Goal: Task Accomplishment & Management: Use online tool/utility

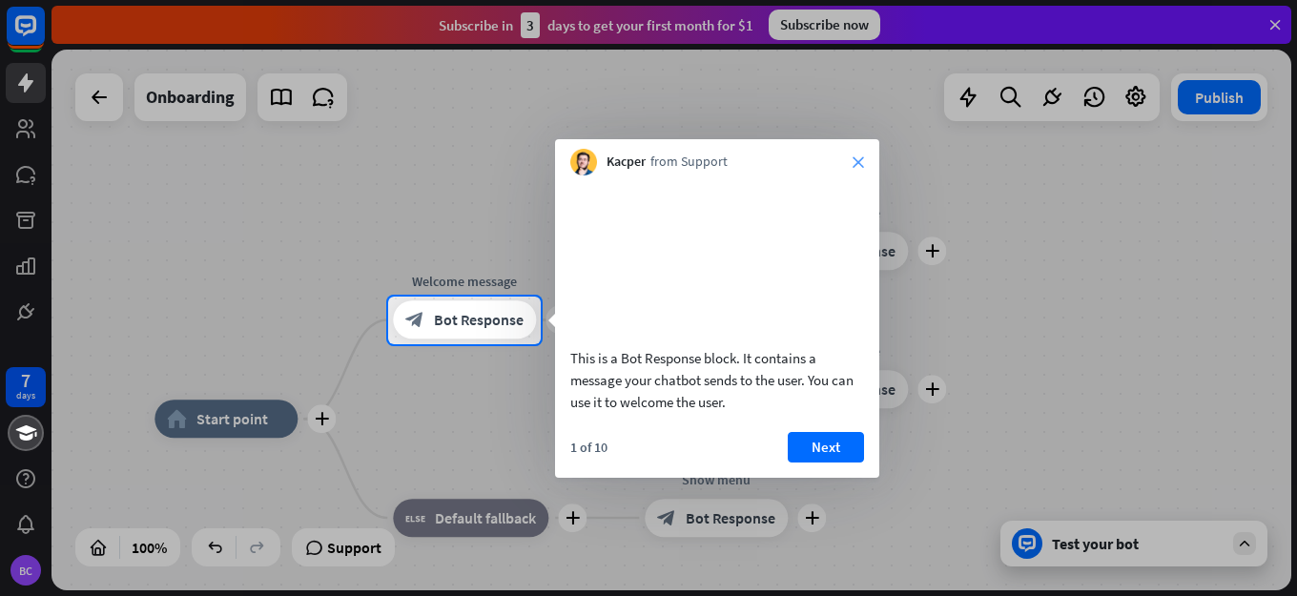
click at [859, 158] on icon "close" at bounding box center [858, 161] width 11 height 11
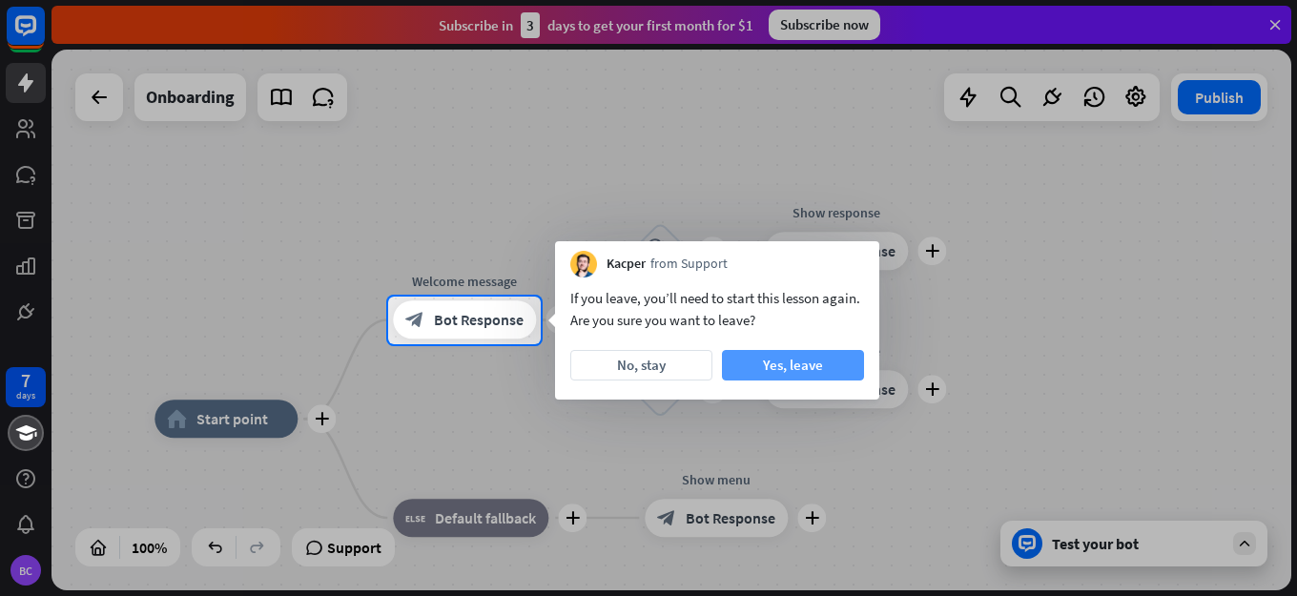
click at [813, 364] on button "Yes, leave" at bounding box center [793, 365] width 142 height 31
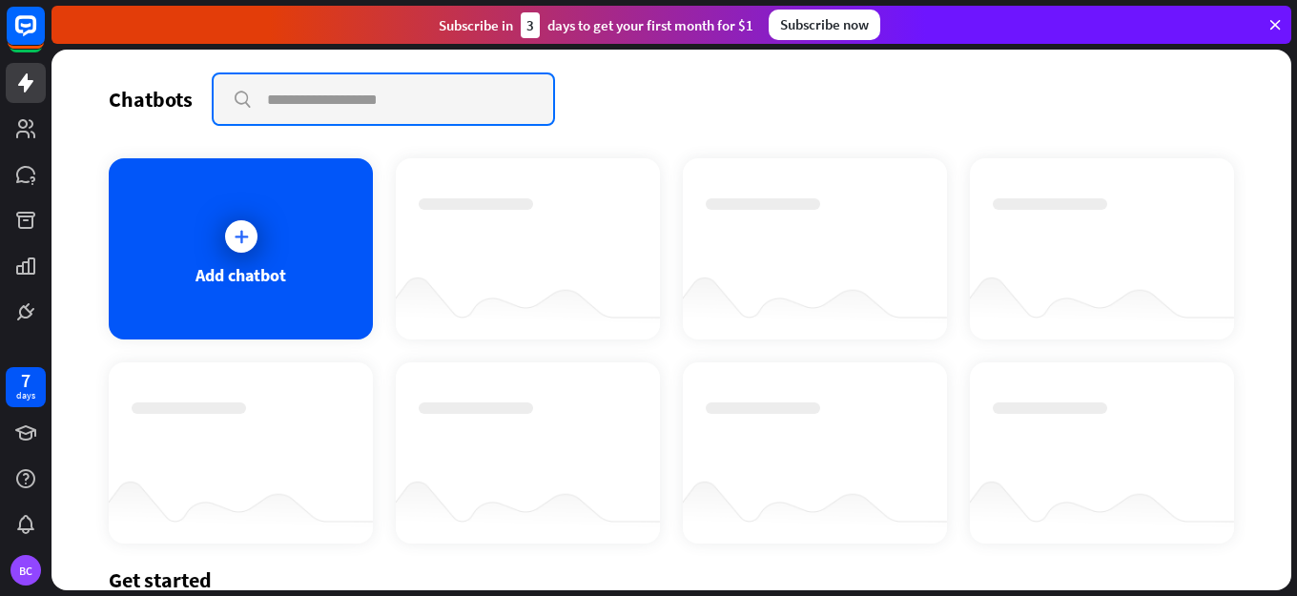
click at [309, 92] on input "text" at bounding box center [384, 99] width 340 height 50
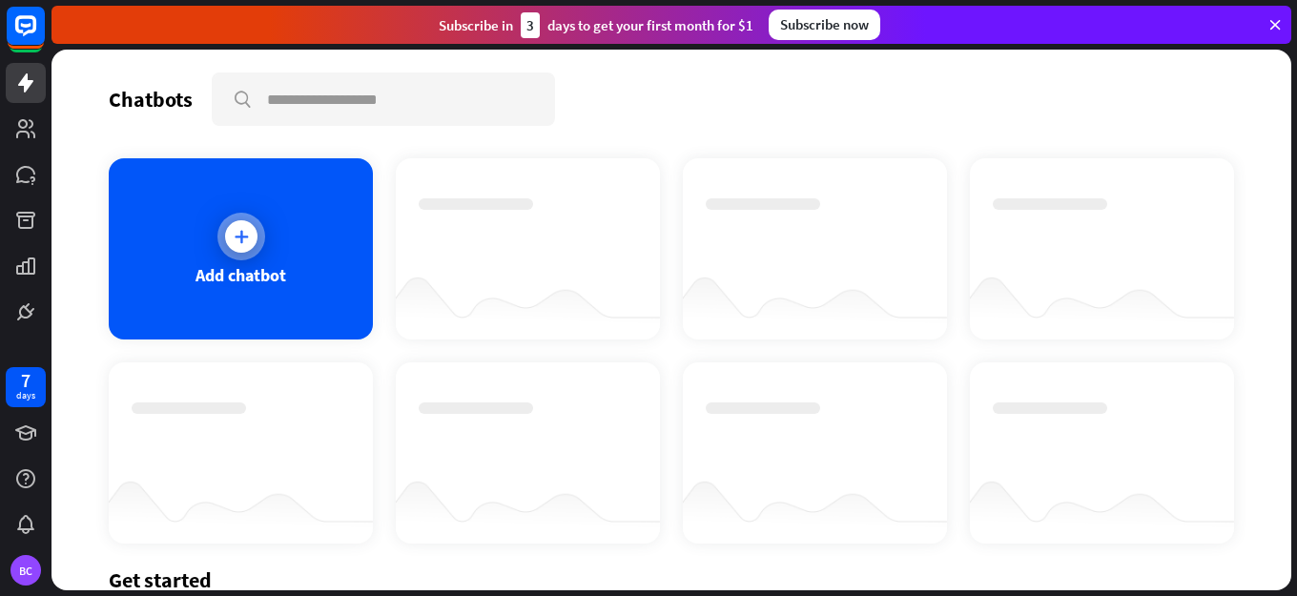
click at [238, 235] on icon at bounding box center [241, 236] width 19 height 19
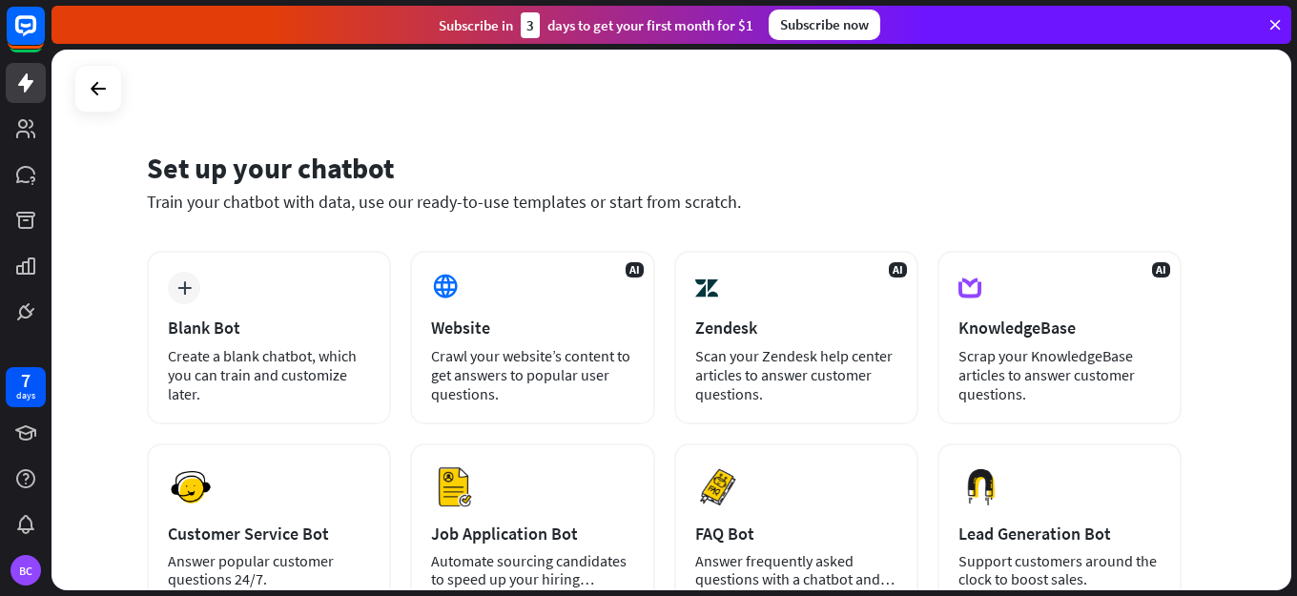
click at [1273, 29] on icon at bounding box center [1275, 24] width 17 height 17
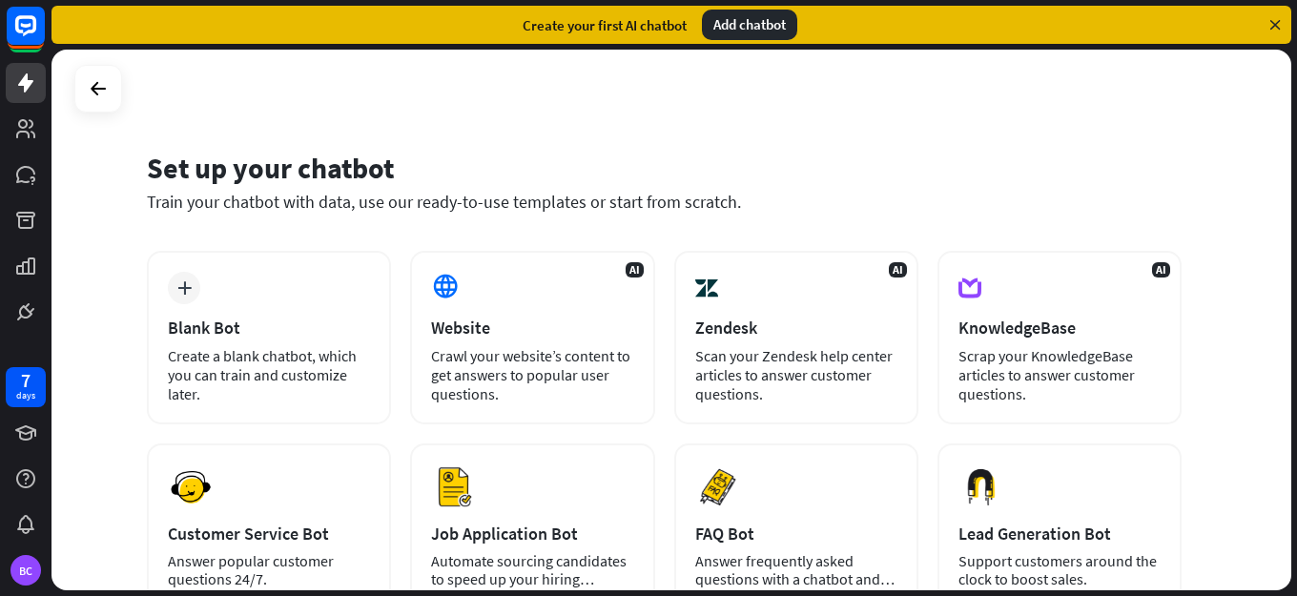
click at [1275, 26] on icon at bounding box center [1275, 24] width 17 height 17
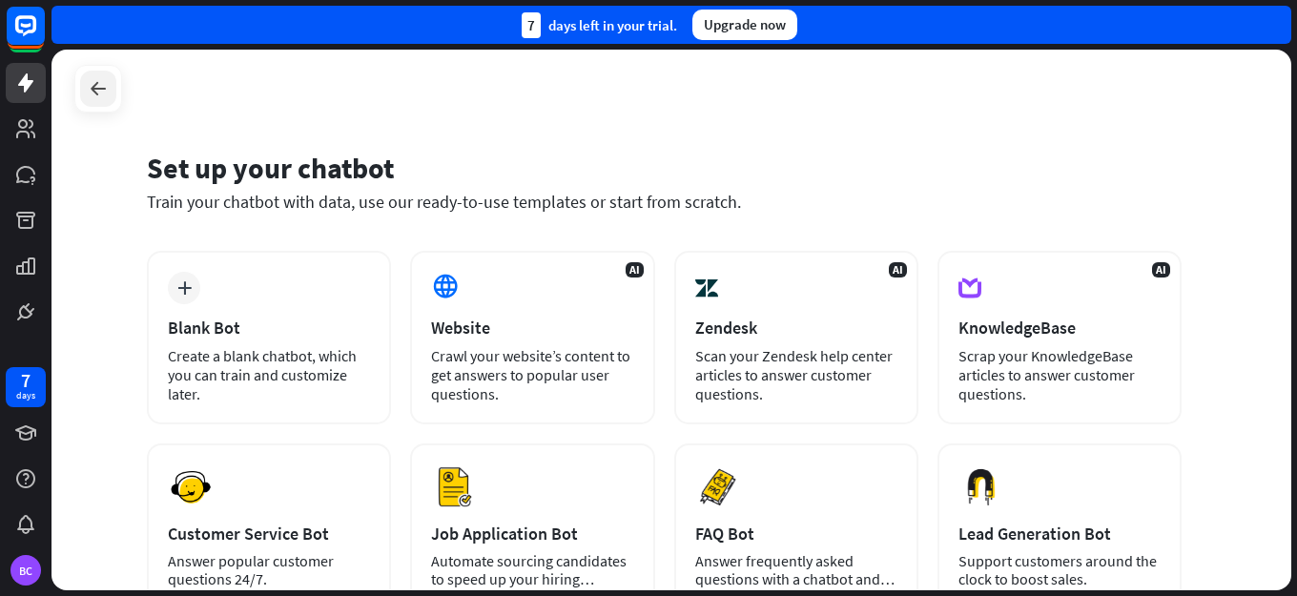
click at [97, 88] on icon at bounding box center [98, 88] width 23 height 23
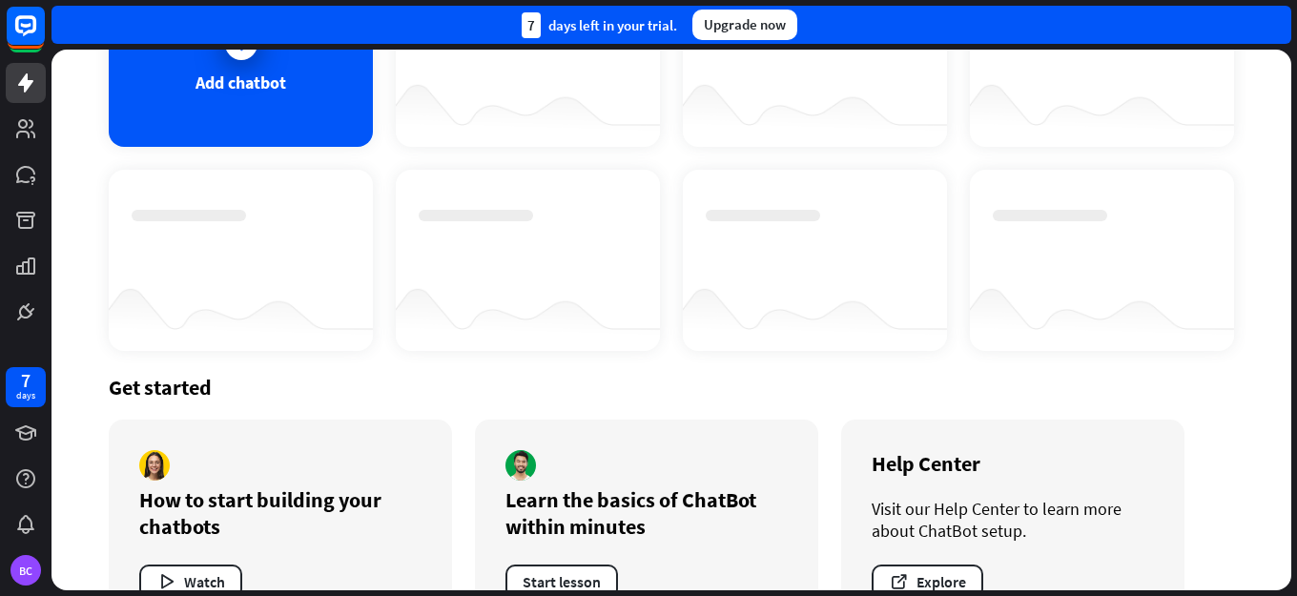
scroll to position [255, 0]
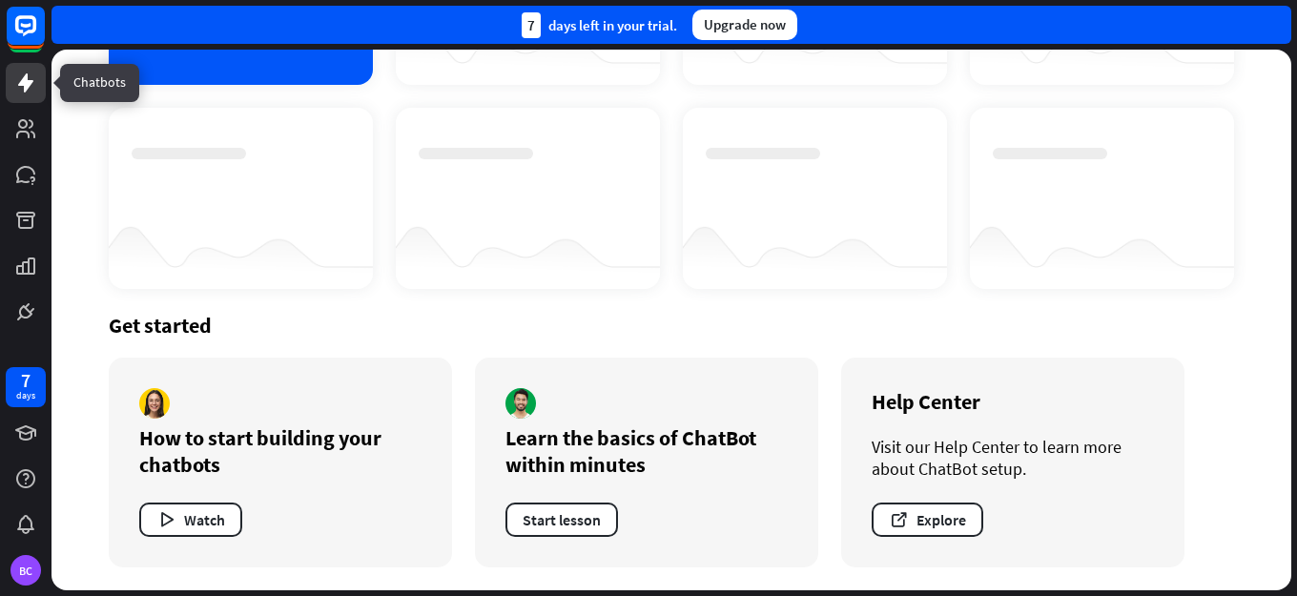
click at [36, 86] on icon at bounding box center [25, 83] width 23 height 23
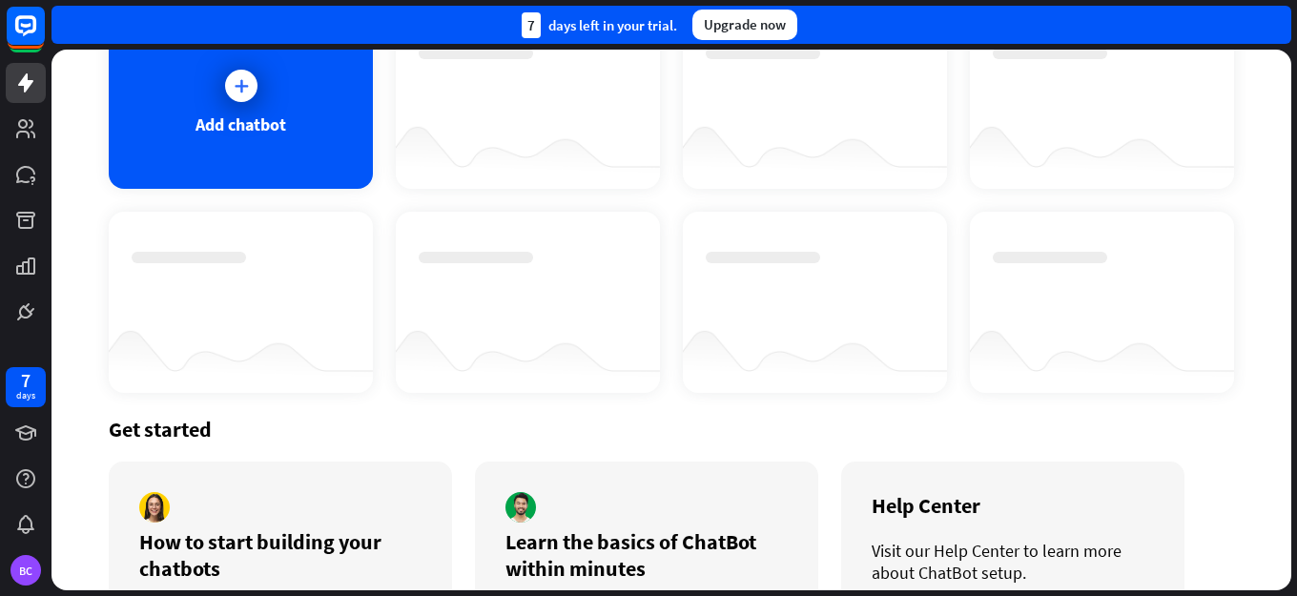
scroll to position [0, 0]
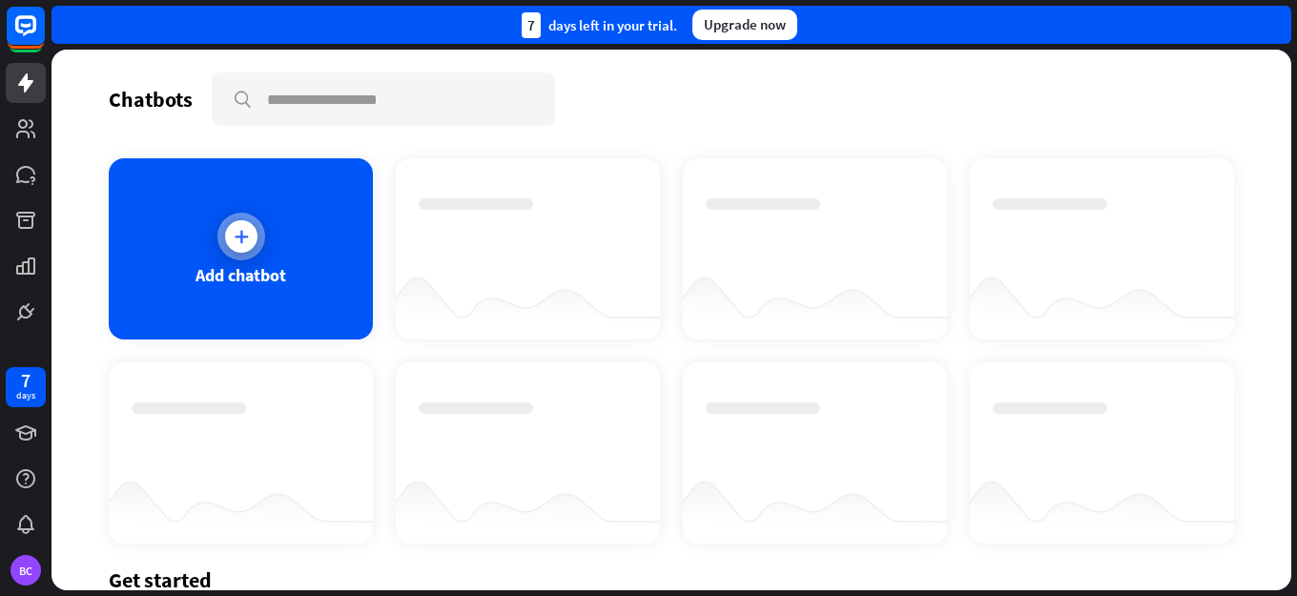
click at [248, 239] on div at bounding box center [241, 236] width 32 height 32
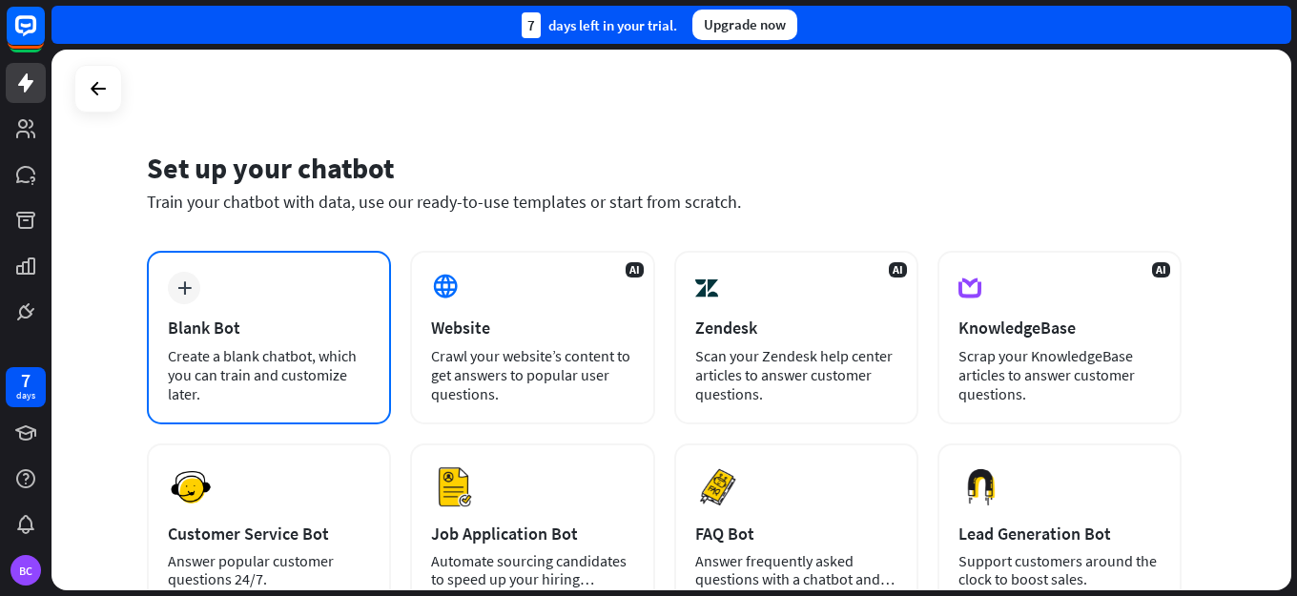
click at [196, 308] on div "plus Blank Bot Create a blank chatbot, which you can train and customize later." at bounding box center [269, 338] width 244 height 174
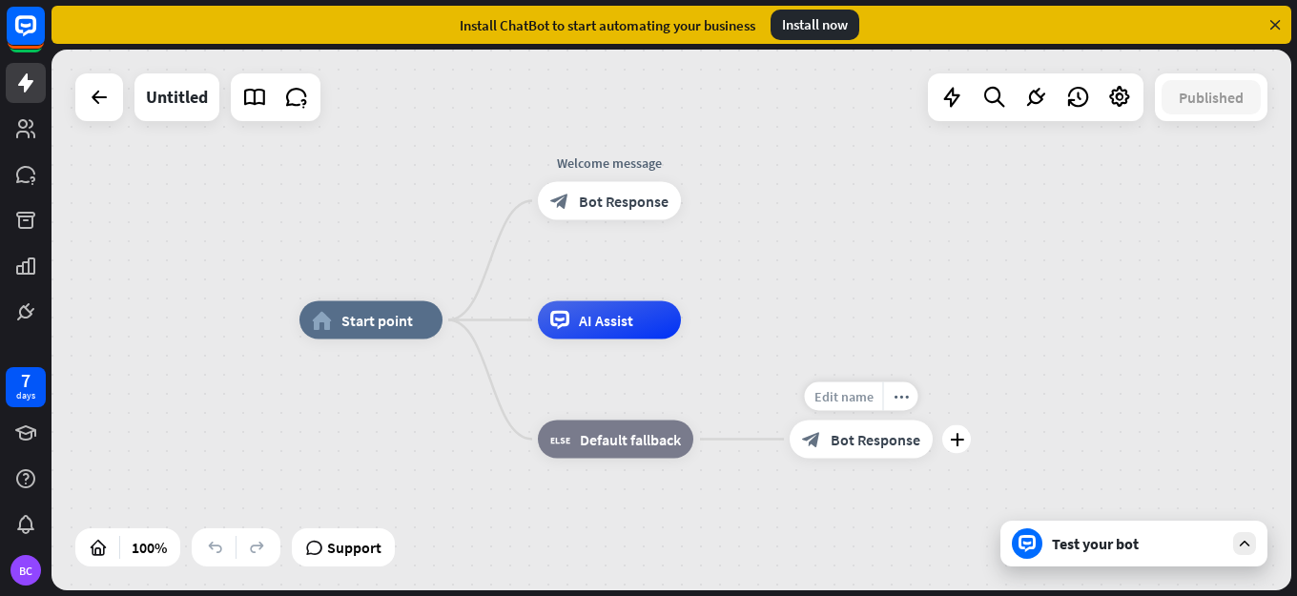
click at [857, 398] on span "Edit name" at bounding box center [844, 396] width 59 height 17
click at [377, 317] on span "Start point" at bounding box center [377, 320] width 72 height 19
click at [356, 275] on span "Edit name" at bounding box center [353, 277] width 59 height 17
click at [105, 92] on icon at bounding box center [99, 97] width 23 height 23
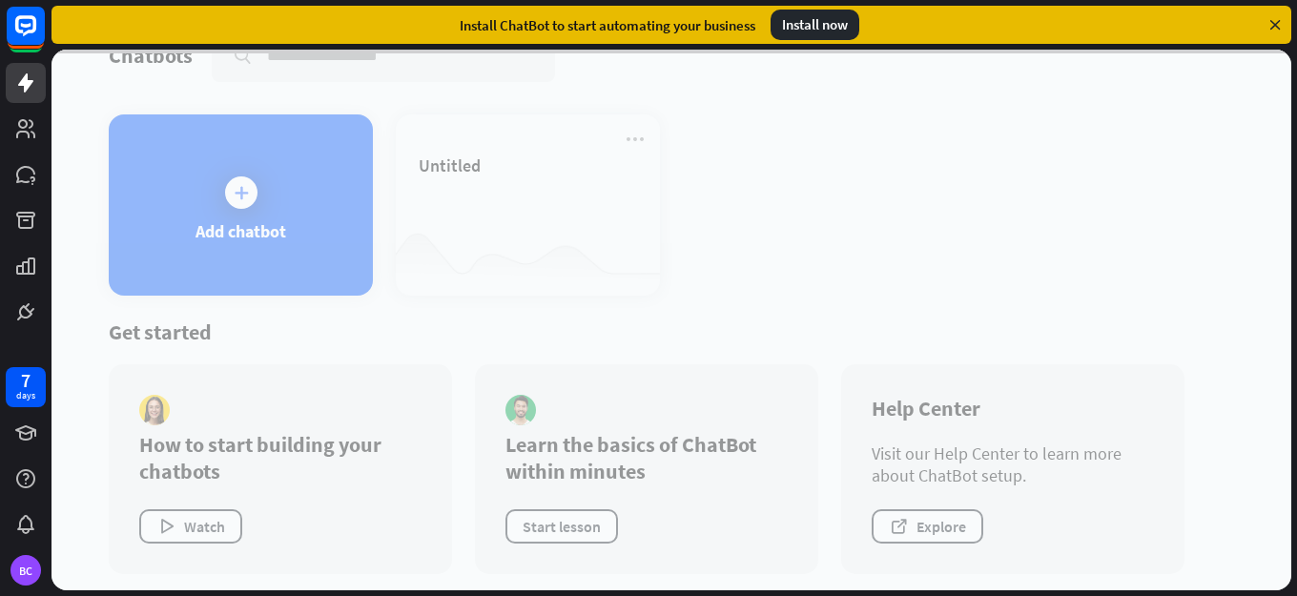
scroll to position [51, 0]
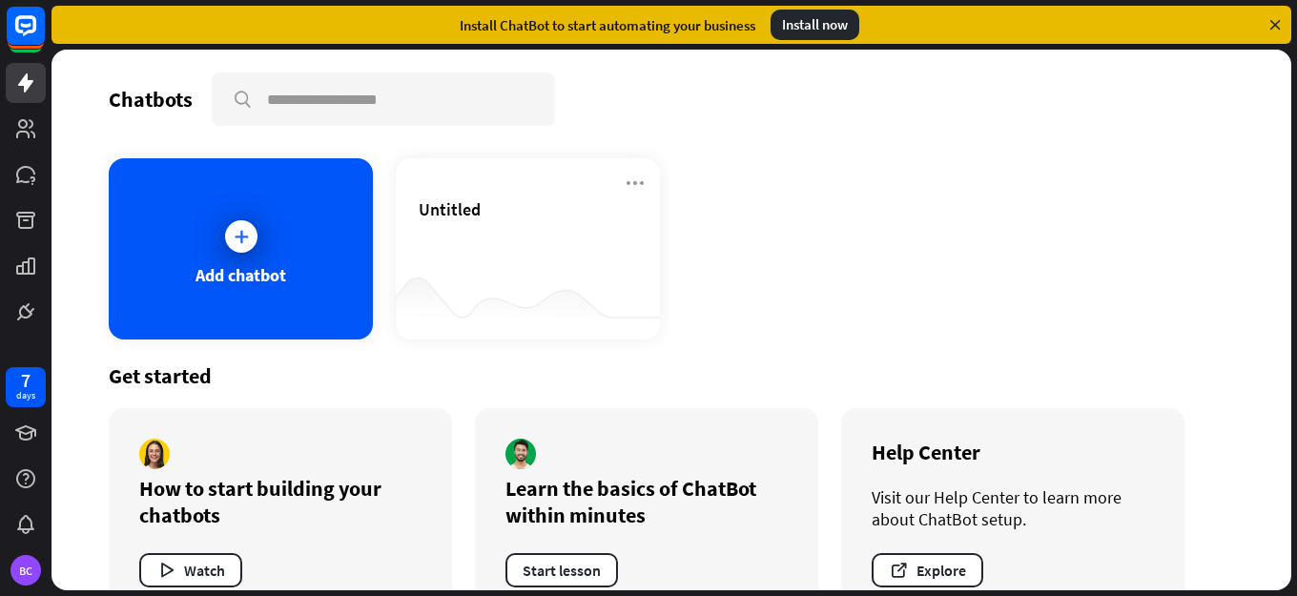
click at [815, 20] on div "Install now" at bounding box center [815, 25] width 89 height 31
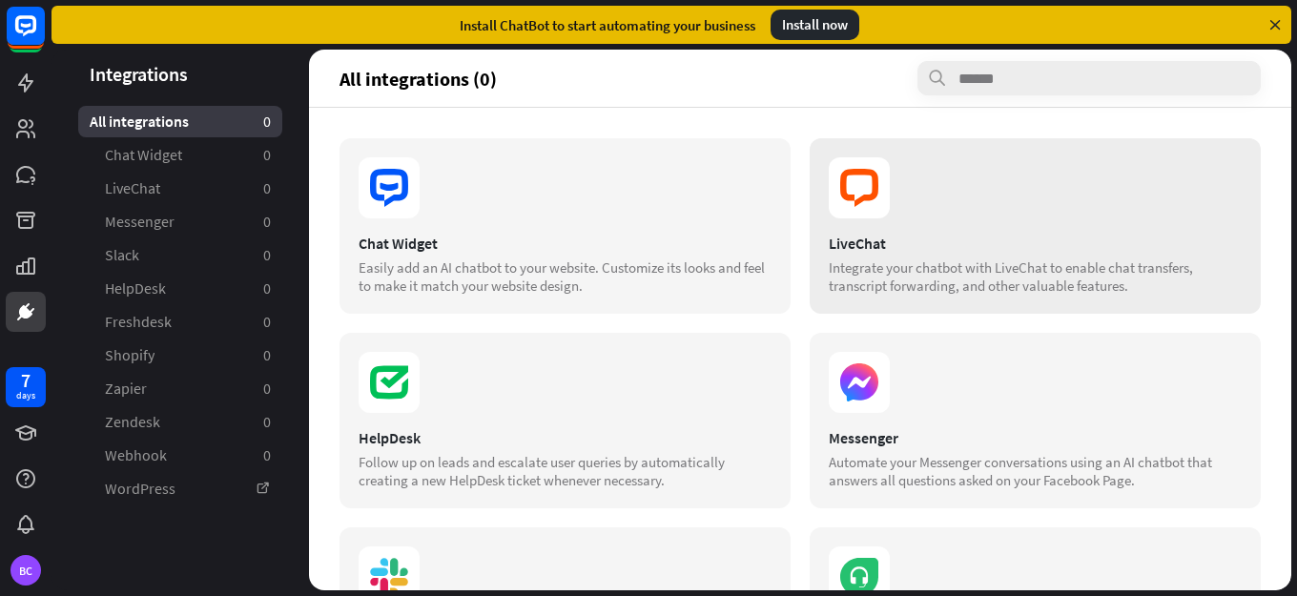
click at [863, 237] on div "LiveChat" at bounding box center [1035, 243] width 413 height 19
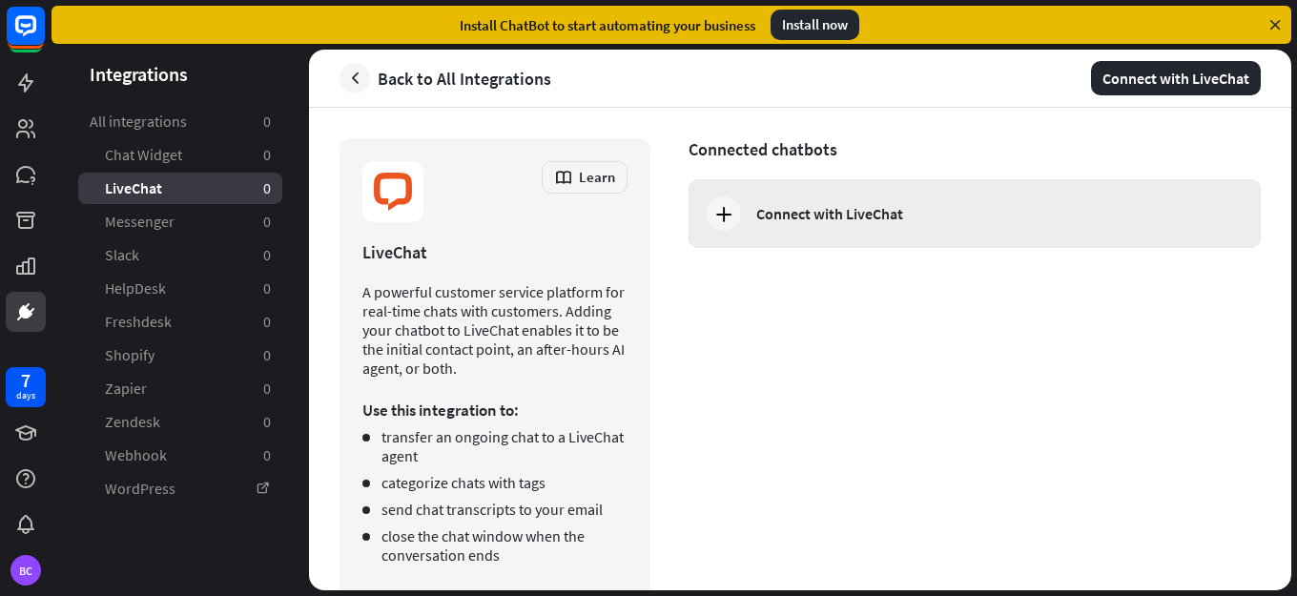
click at [937, 206] on div "Connect with LiveChat" at bounding box center [992, 213] width 473 height 19
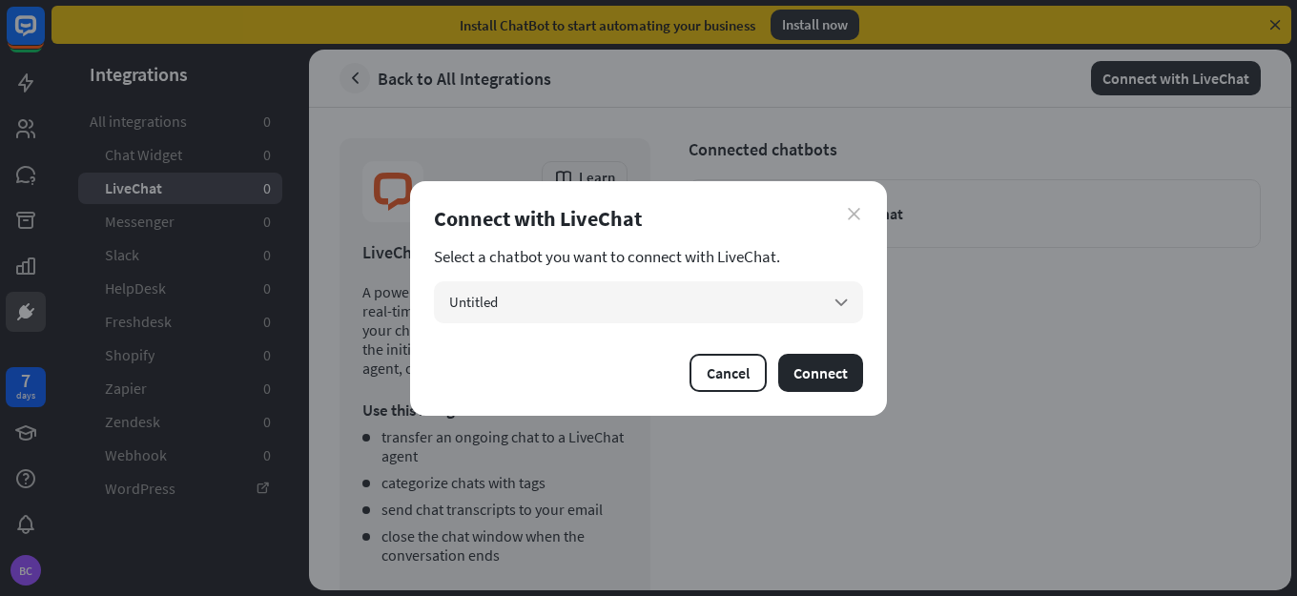
click at [853, 213] on icon "close" at bounding box center [854, 214] width 12 height 12
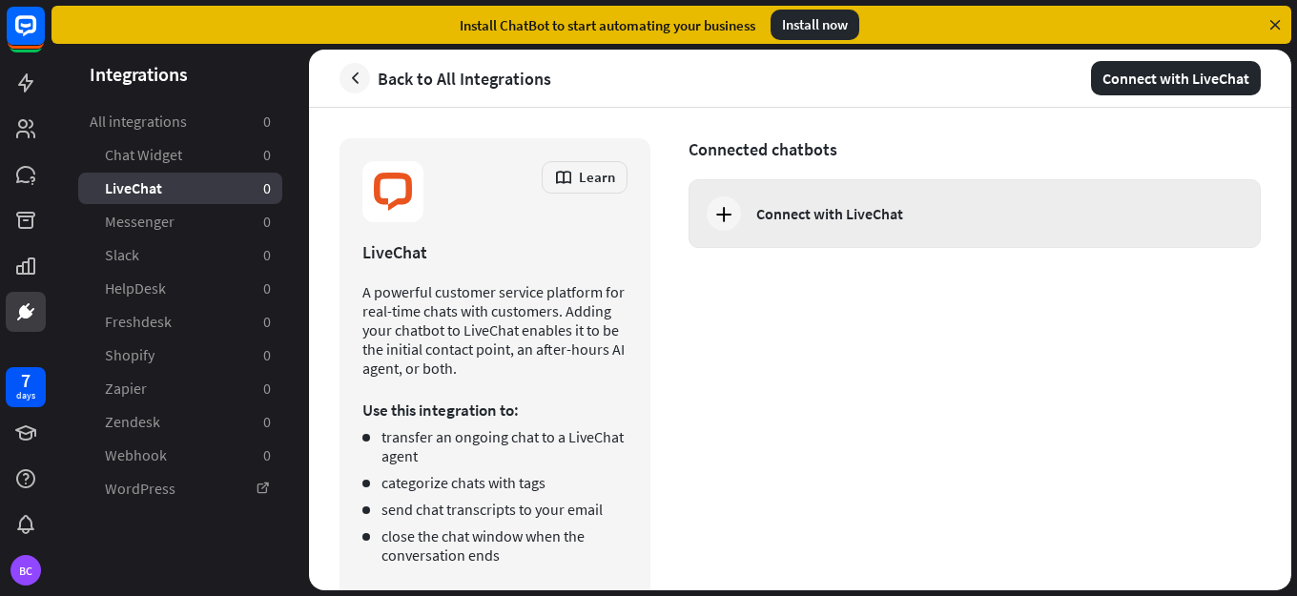
click at [793, 211] on div "Connect with LiveChat" at bounding box center [829, 213] width 147 height 19
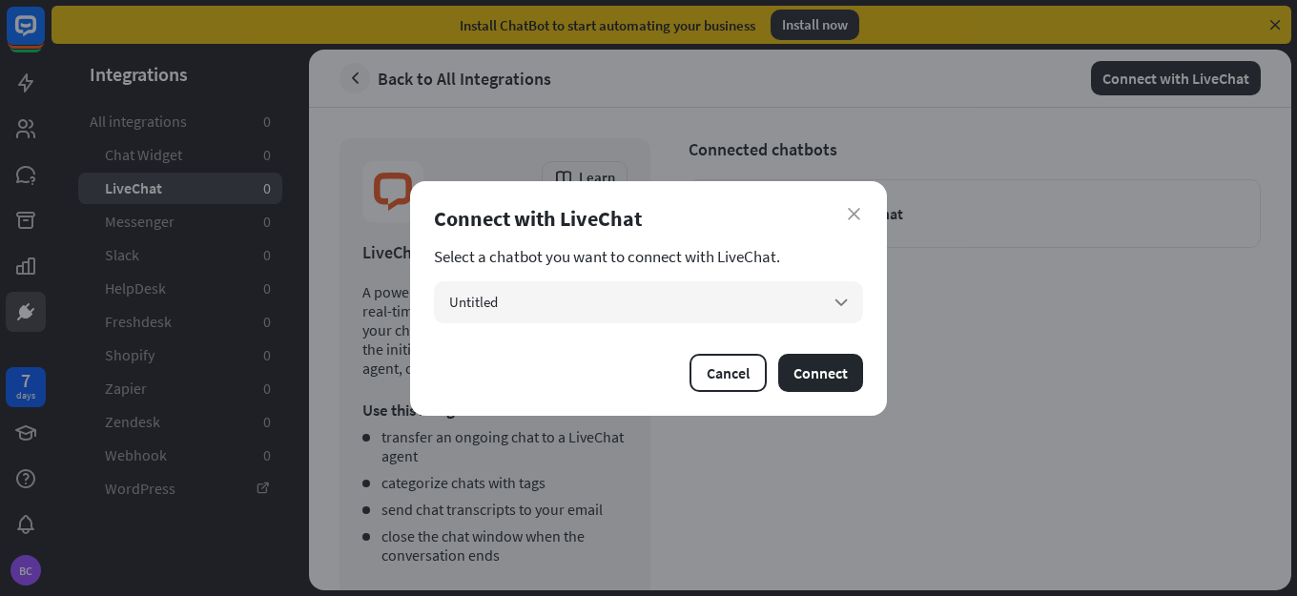
click at [542, 257] on section "Select a chatbot you want to connect with LiveChat." at bounding box center [648, 256] width 429 height 19
drag, startPoint x: 649, startPoint y: 261, endPoint x: 835, endPoint y: 299, distance: 189.7
click at [834, 299] on div "Select a chatbot you want to connect with LiveChat. Untitled arrow_down" at bounding box center [648, 285] width 429 height 76
click at [717, 255] on section "Select a chatbot you want to connect with LiveChat." at bounding box center [648, 256] width 429 height 19
click at [716, 255] on section "Select a chatbot you want to connect with LiveChat." at bounding box center [648, 256] width 429 height 19
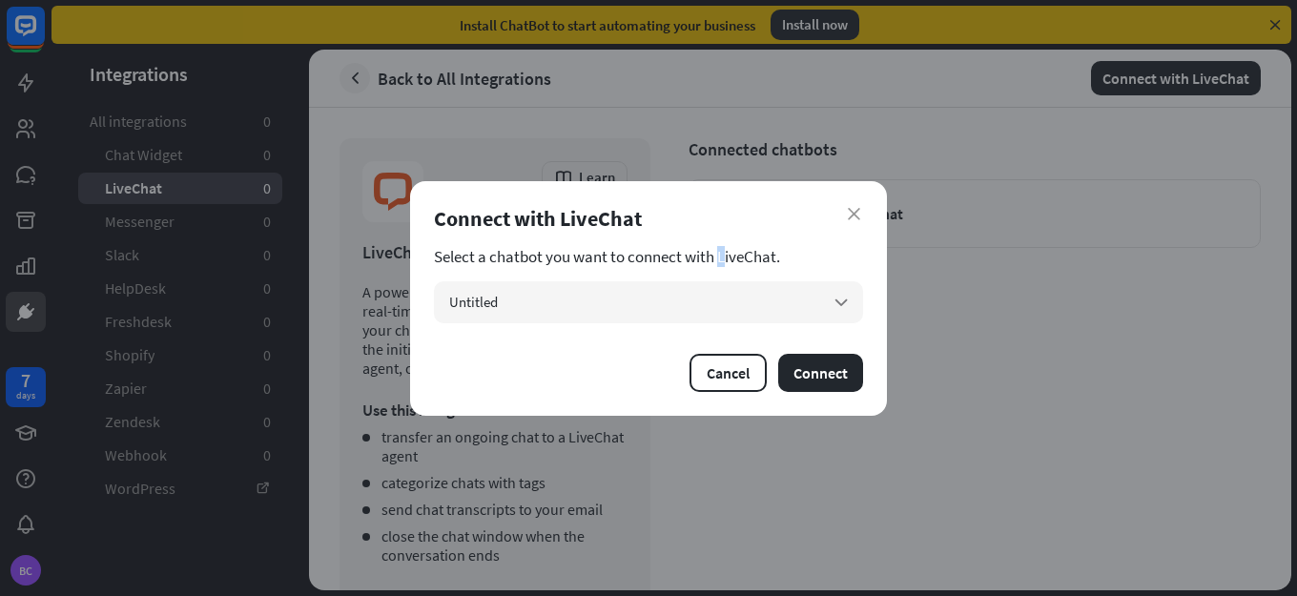
drag, startPoint x: 795, startPoint y: 263, endPoint x: 357, endPoint y: 253, distance: 438.9
click at [357, 253] on div "close Connect with LiveChat Select a chatbot you want to connect with LiveChat.…" at bounding box center [648, 298] width 1297 height 596
click at [498, 306] on span "Untitled" at bounding box center [473, 302] width 49 height 18
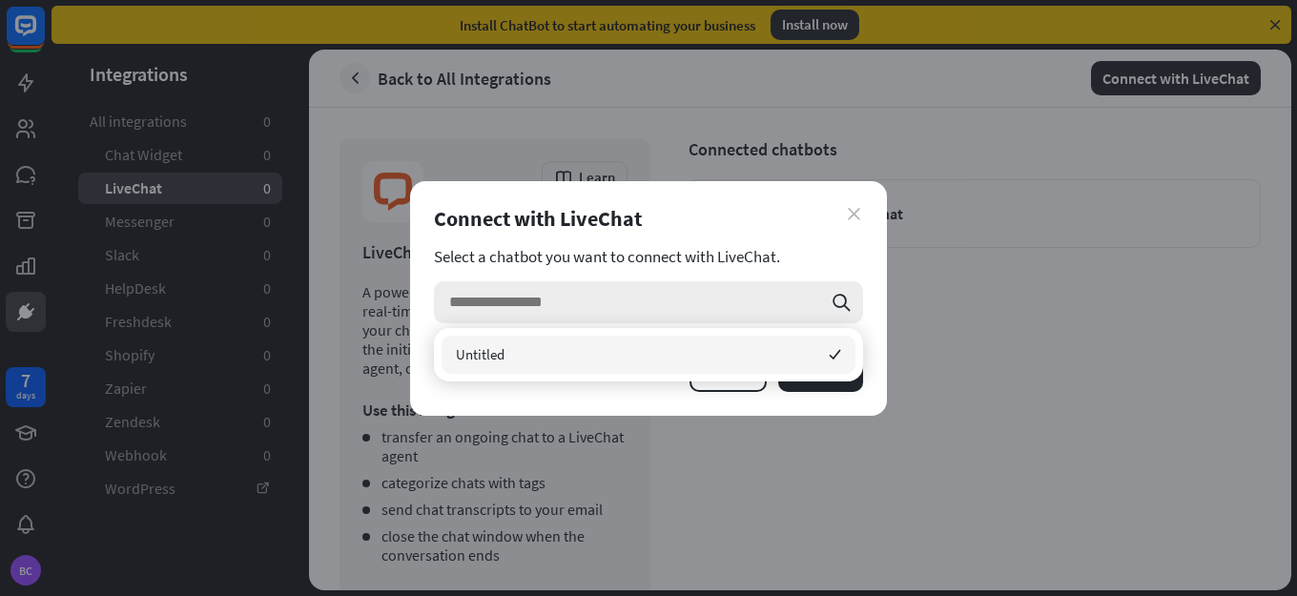
click at [851, 212] on icon "close" at bounding box center [854, 214] width 12 height 12
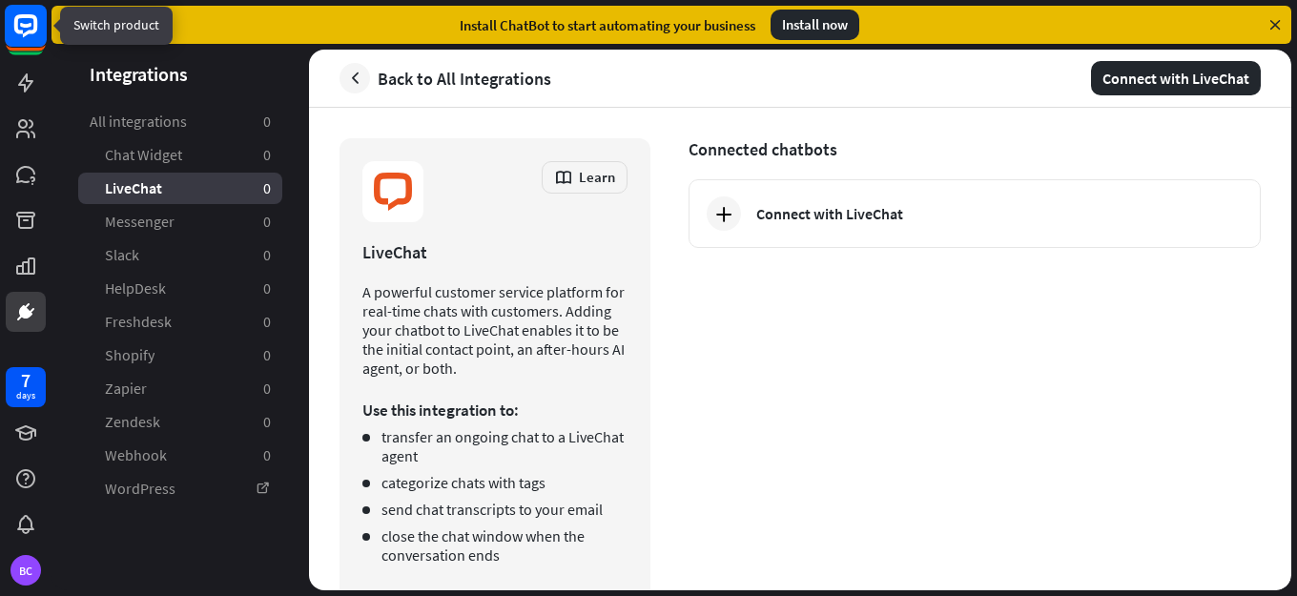
click at [37, 30] on rect at bounding box center [26, 26] width 42 height 42
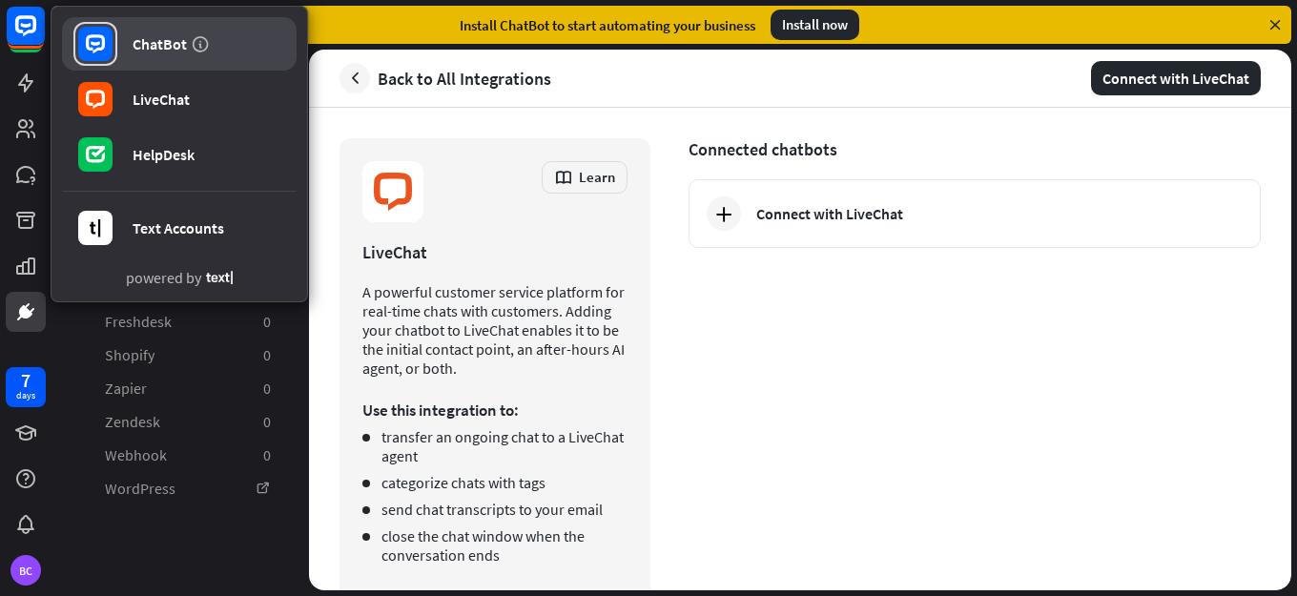
click at [162, 44] on div "ChatBot" at bounding box center [160, 43] width 54 height 19
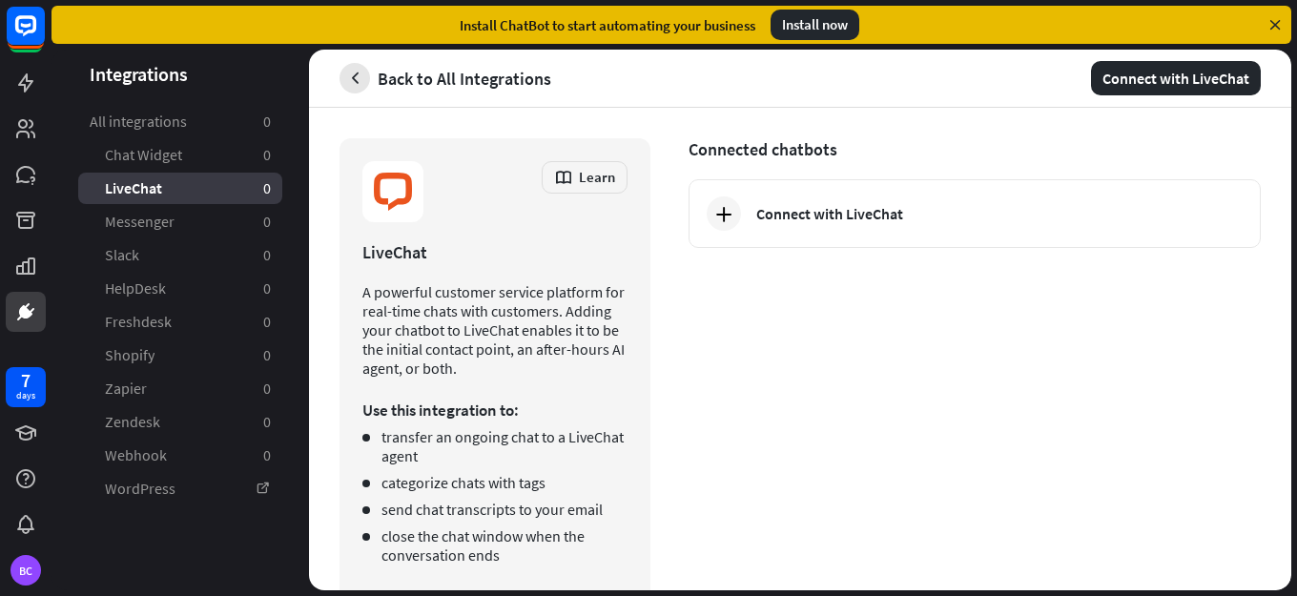
click at [358, 80] on icon "button" at bounding box center [355, 79] width 20 height 20
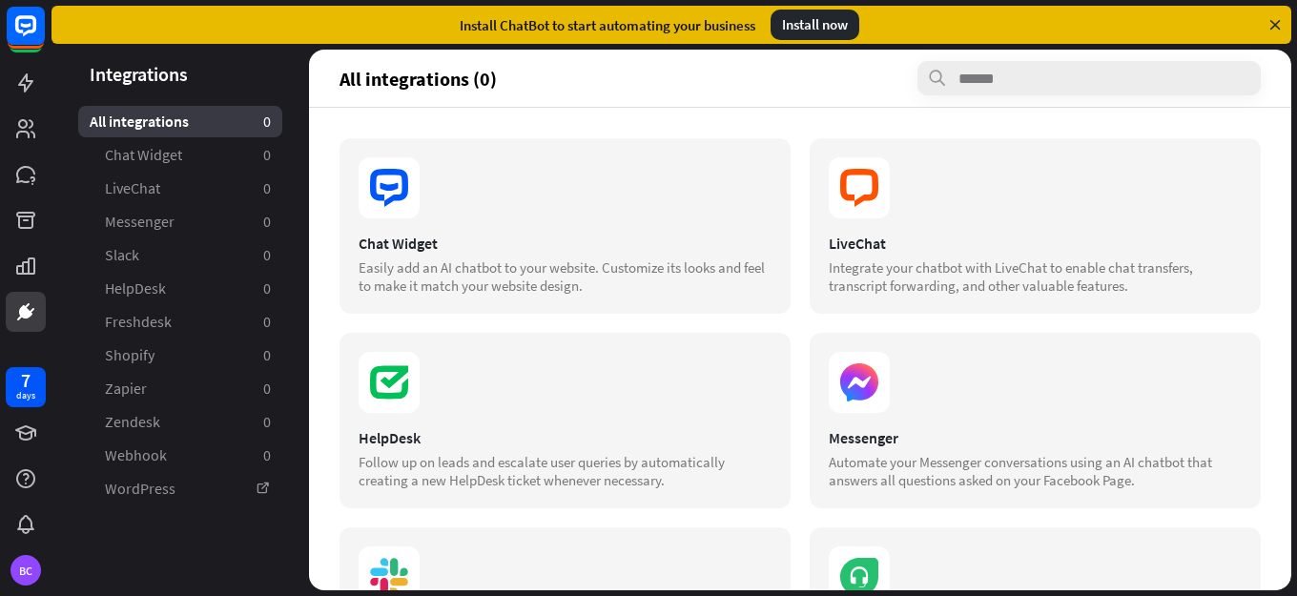
click at [1278, 23] on icon at bounding box center [1275, 24] width 17 height 17
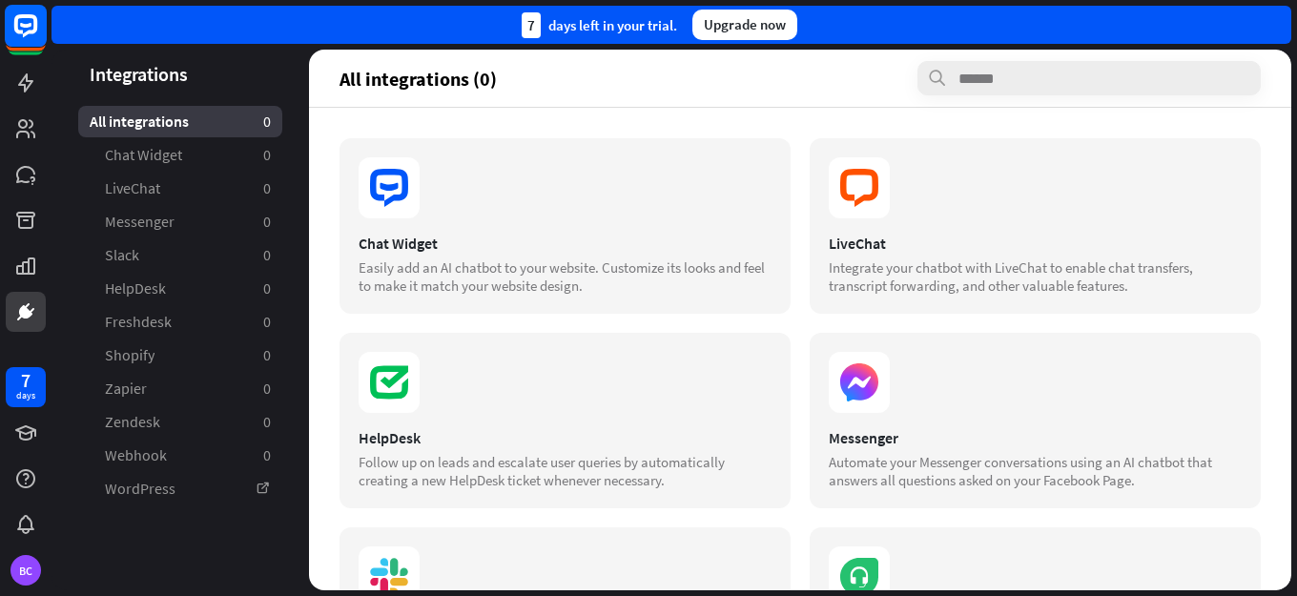
click at [26, 28] on icon at bounding box center [25, 25] width 11 height 5
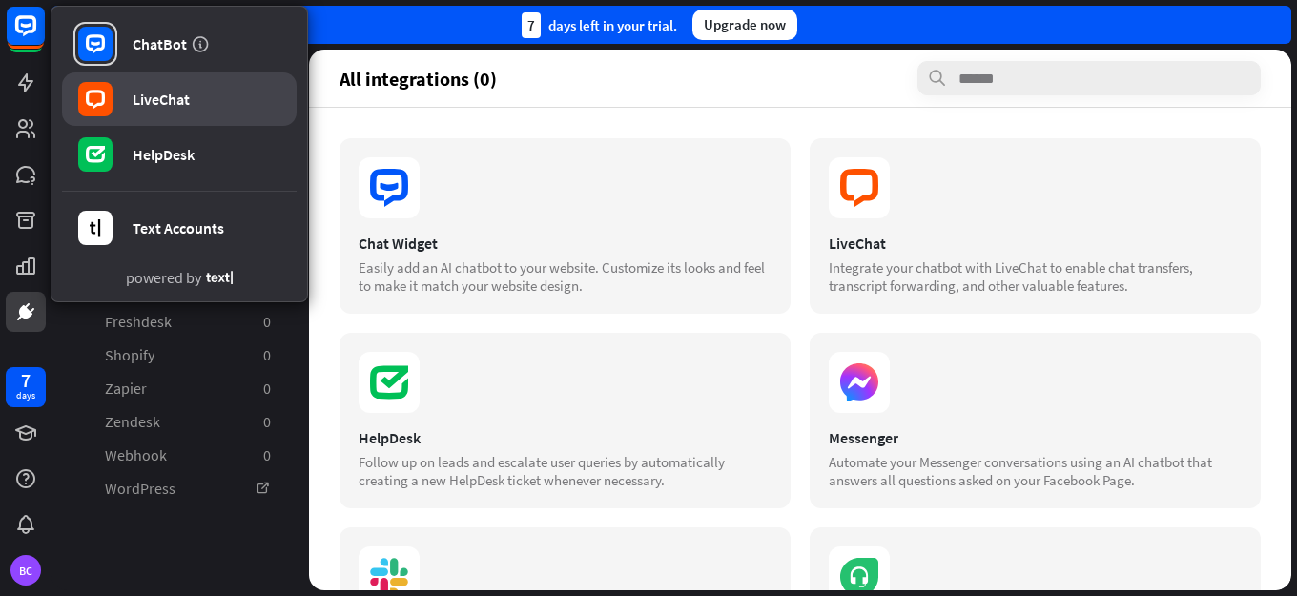
click at [156, 102] on div "LiveChat" at bounding box center [161, 99] width 57 height 19
